Goal: Register for event/course

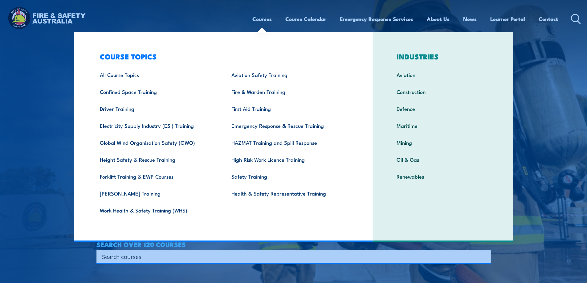
click at [203, 18] on div "Courses Course Calendar Emergency Response Services Services Overview Emergency…" at bounding box center [293, 19] width 575 height 27
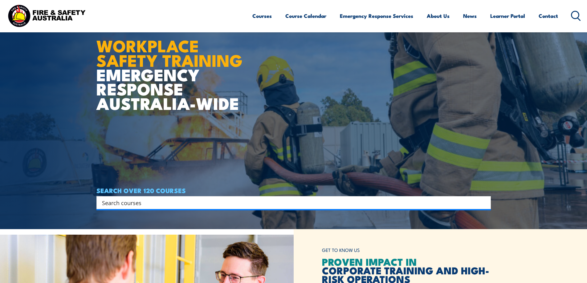
scroll to position [62, 0]
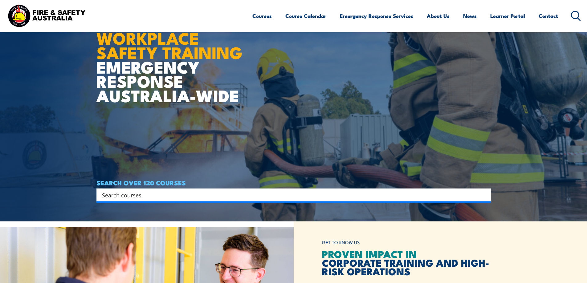
click at [145, 197] on input "Search input" at bounding box center [289, 195] width 375 height 9
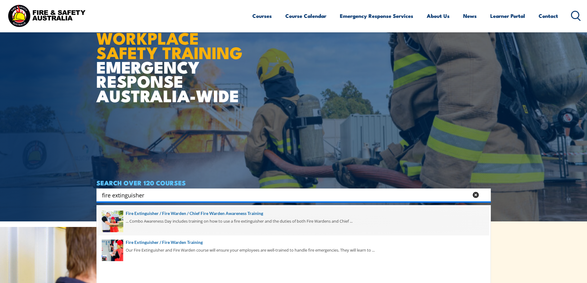
type input "fire extinguisher"
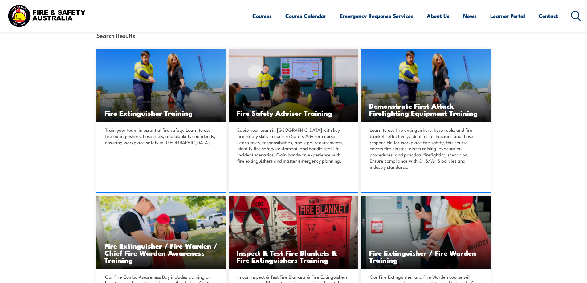
scroll to position [154, 0]
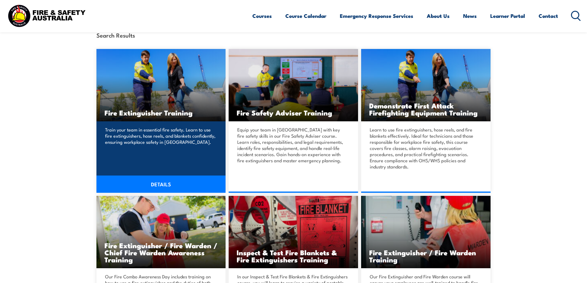
click at [162, 184] on link "DETAILS" at bounding box center [160, 184] width 129 height 17
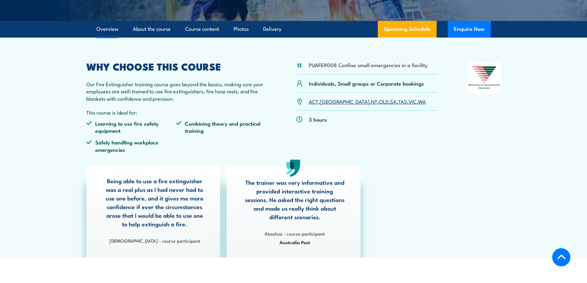
scroll to position [154, 0]
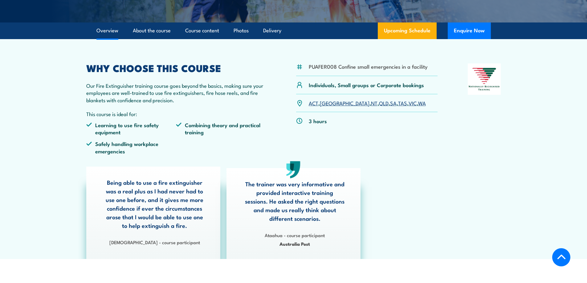
click at [418, 104] on link "WA" at bounding box center [422, 102] width 8 height 7
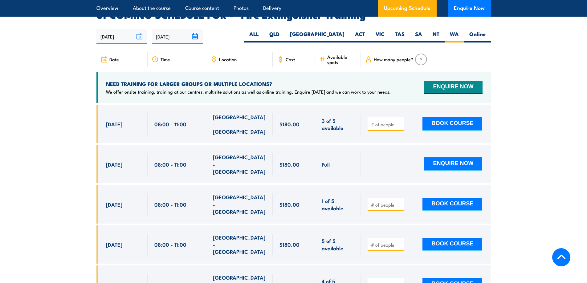
scroll to position [1035, 0]
